Goal: Task Accomplishment & Management: Use online tool/utility

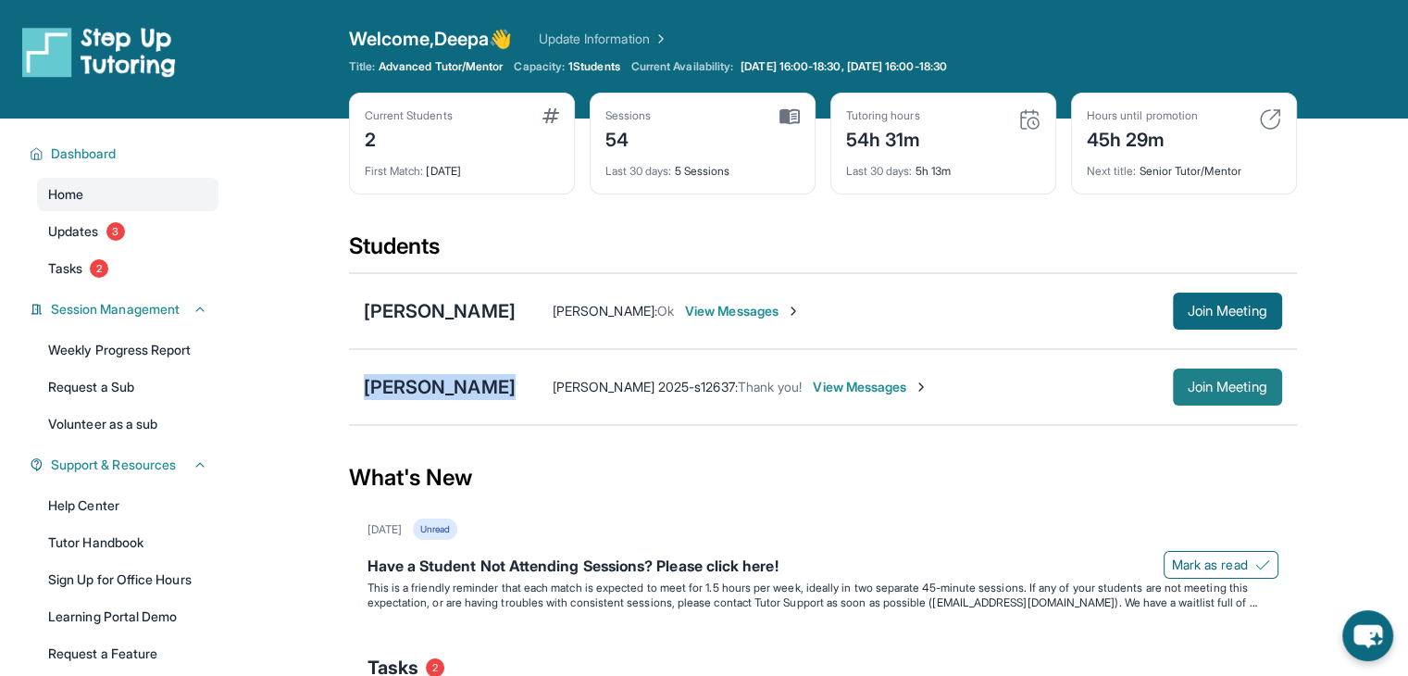
click at [1201, 387] on span "Join Meeting" at bounding box center [1228, 386] width 80 height 11
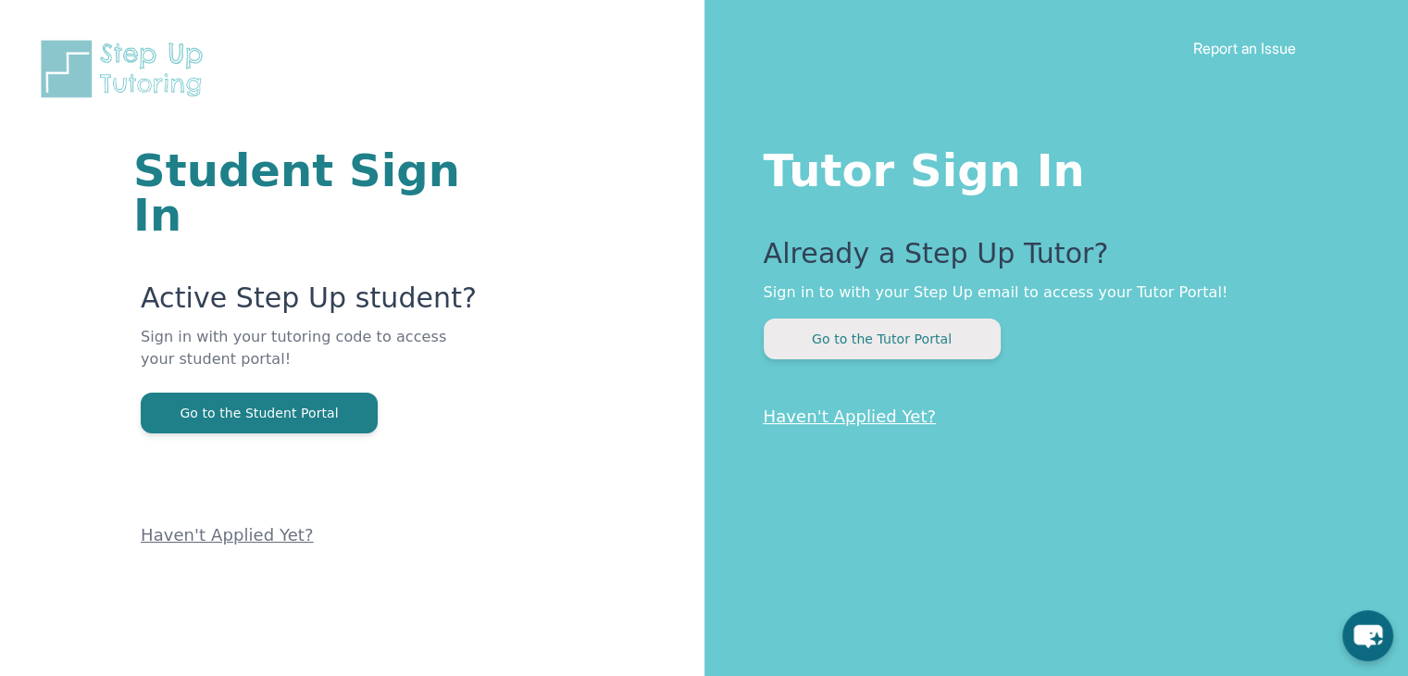
click at [917, 334] on button "Go to the Tutor Portal" at bounding box center [882, 339] width 237 height 41
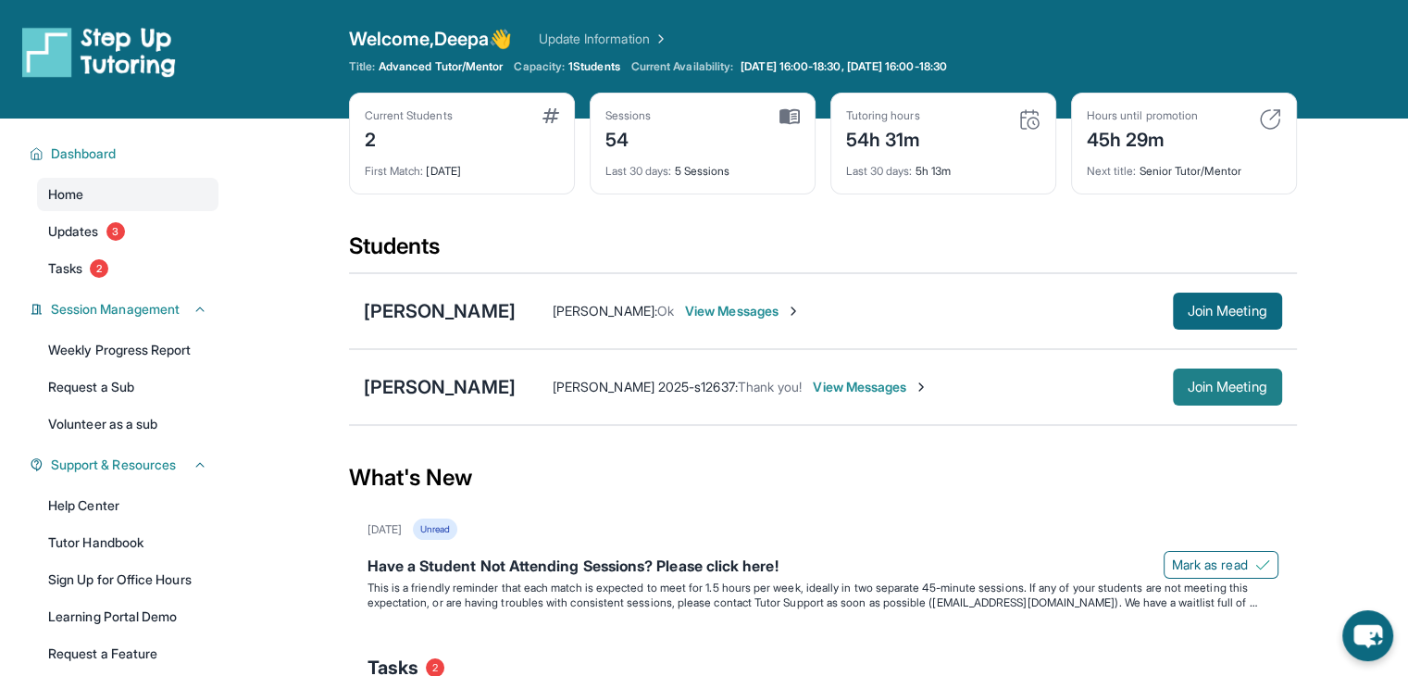
click at [1220, 393] on span "Join Meeting" at bounding box center [1228, 386] width 80 height 11
click at [1199, 314] on span "Join Meeting" at bounding box center [1228, 311] width 80 height 11
click at [1246, 397] on button "Join Meeting" at bounding box center [1227, 387] width 109 height 37
click at [437, 394] on div "[PERSON_NAME]" at bounding box center [440, 387] width 152 height 26
